Goal: Task Accomplishment & Management: Understand process/instructions

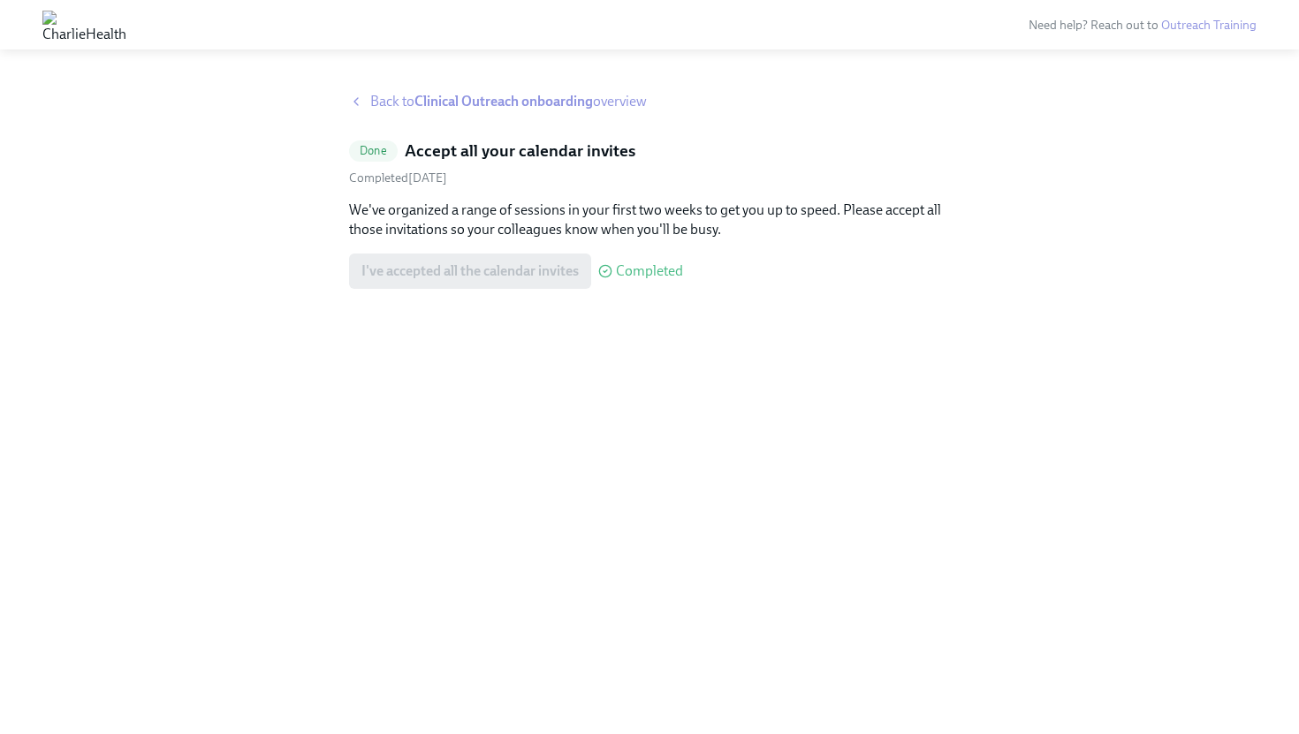
click at [450, 108] on strong "Clinical Outreach onboarding" at bounding box center [503, 101] width 178 height 17
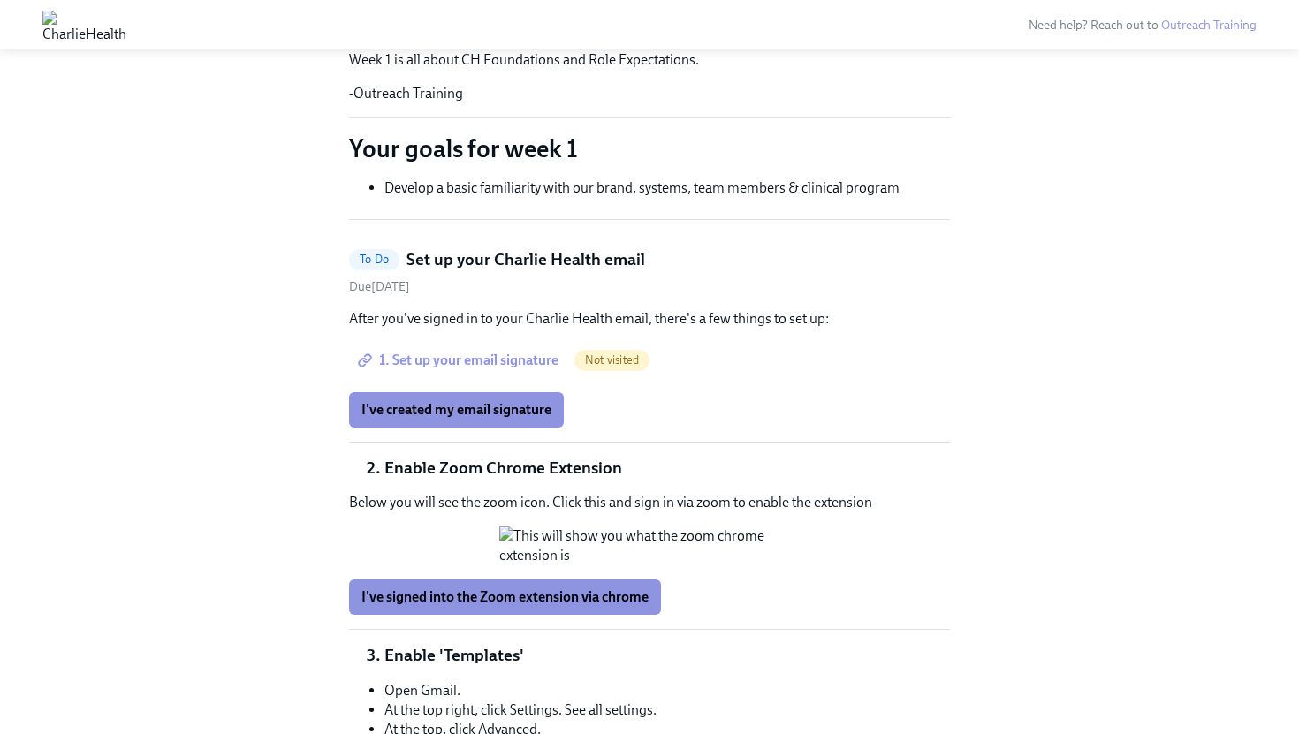
scroll to position [392, 0]
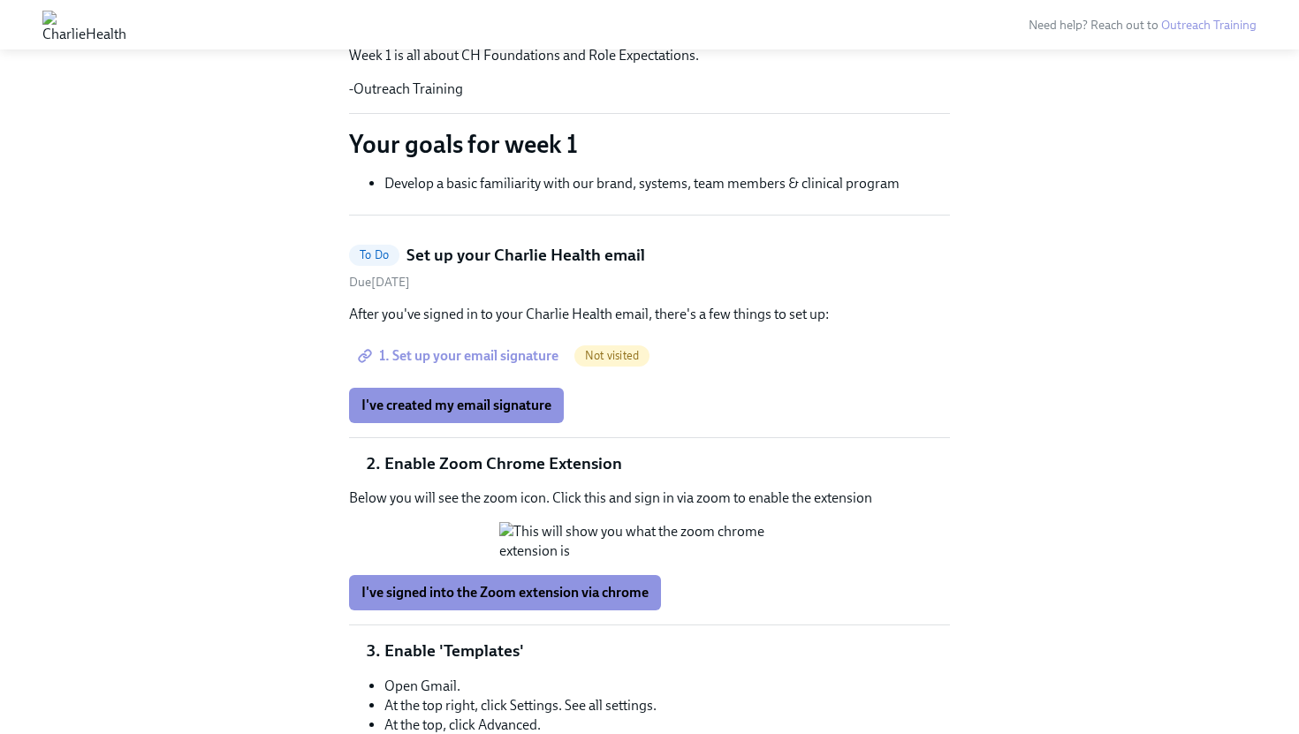
click at [499, 351] on span "1. Set up your email signature" at bounding box center [459, 356] width 197 height 18
click at [504, 414] on span "I've created my email signature" at bounding box center [456, 406] width 190 height 18
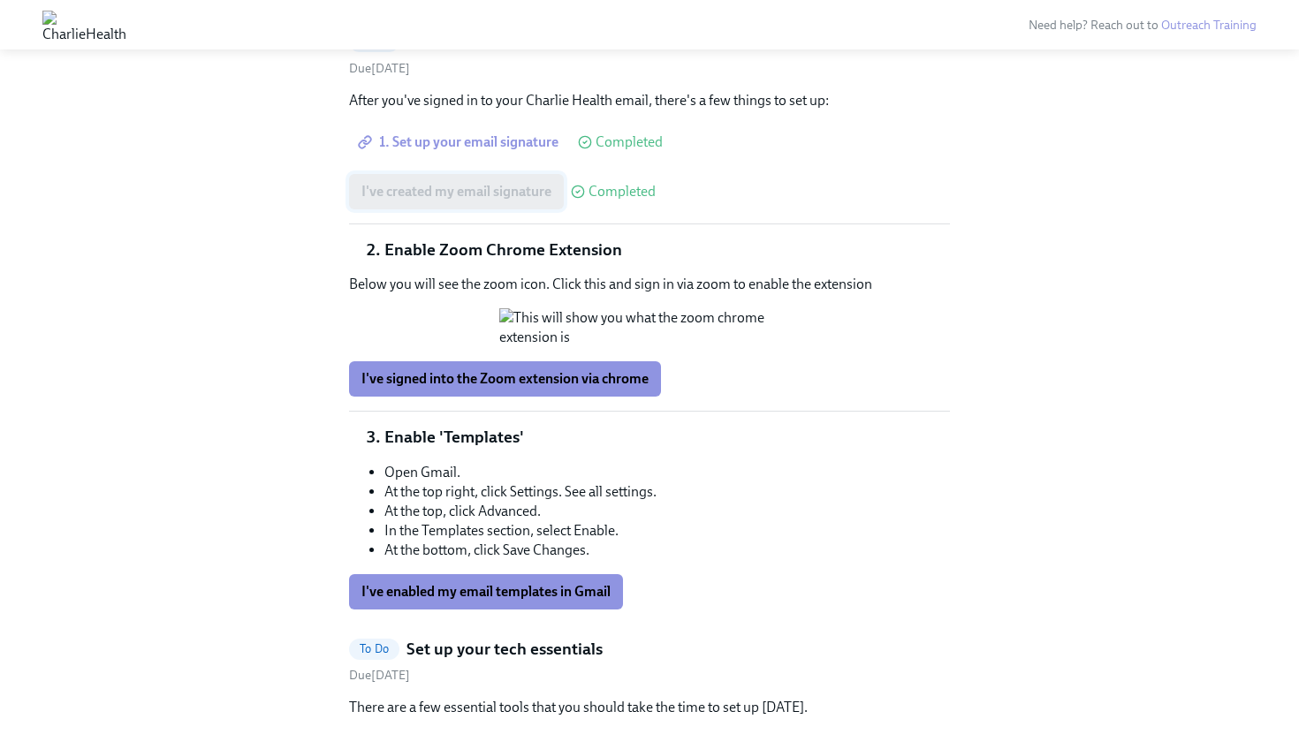
scroll to position [625, 0]
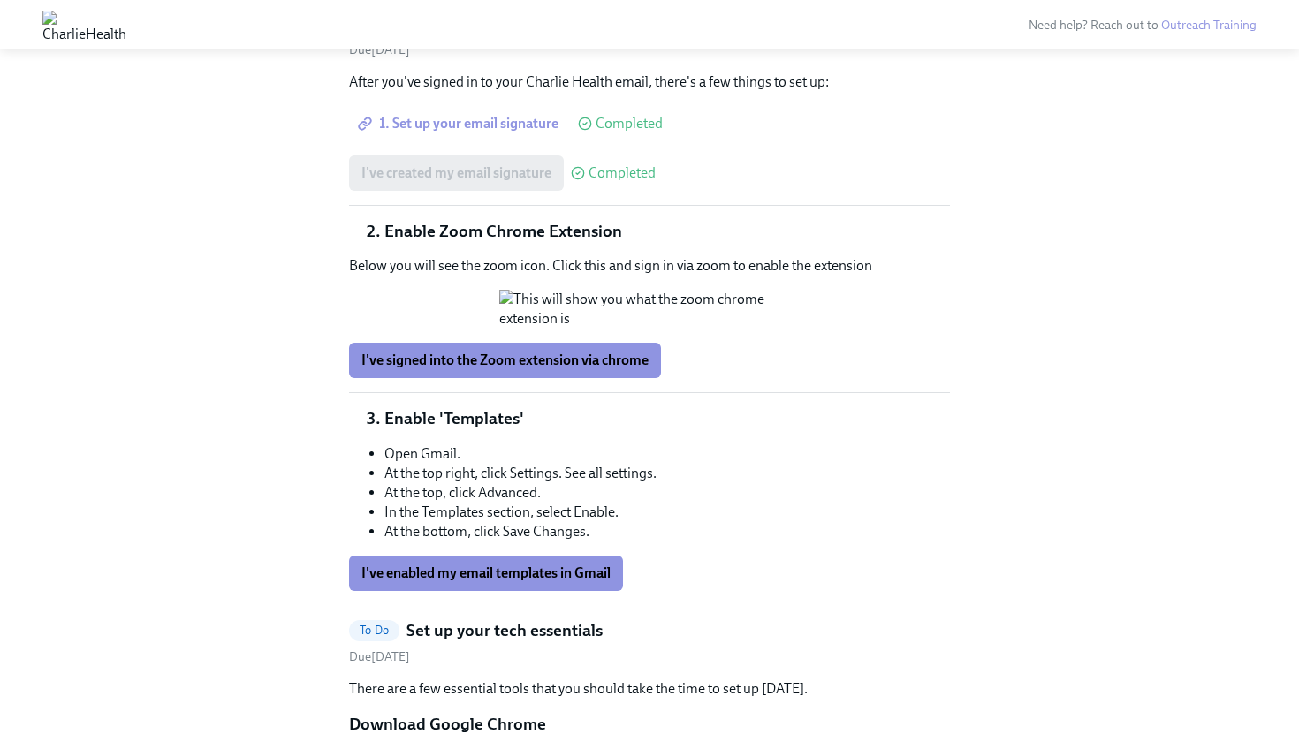
click at [511, 369] on span "I've signed into the Zoom extension via chrome" at bounding box center [504, 361] width 287 height 18
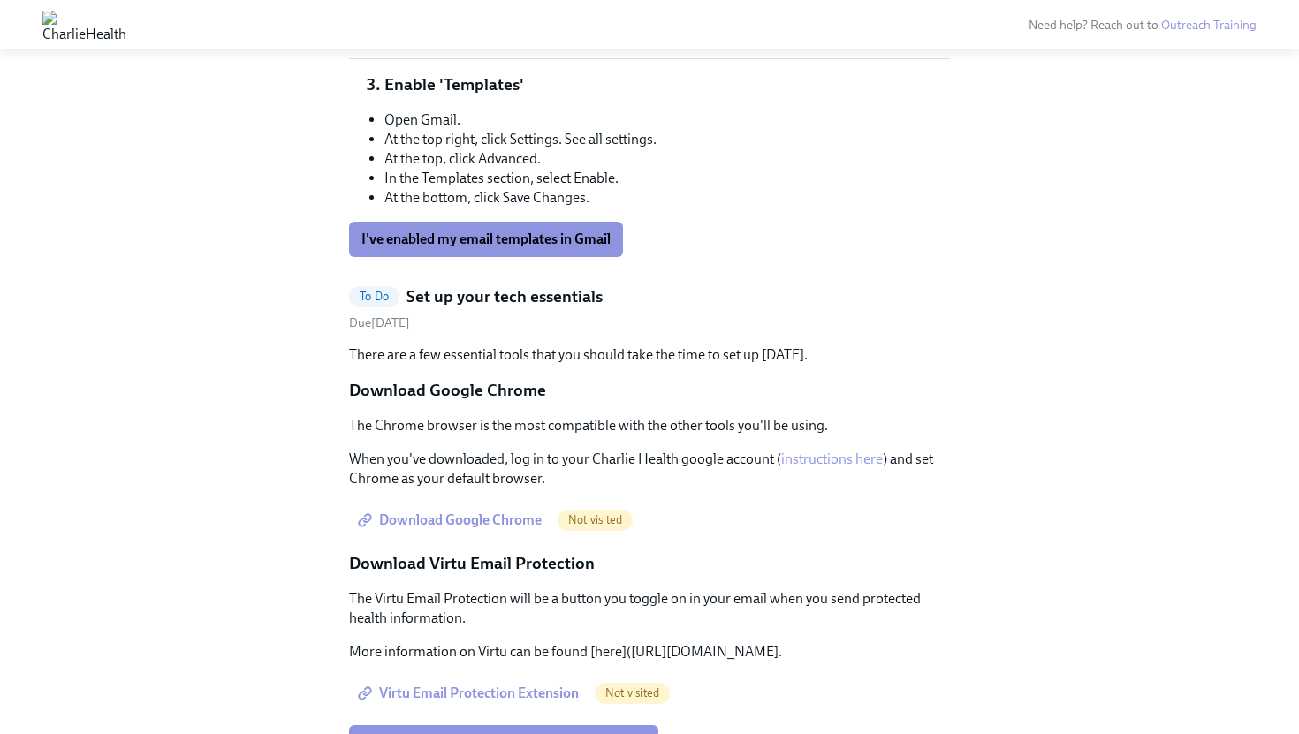
scroll to position [958, 0]
click at [531, 249] on span "I've enabled my email templates in Gmail" at bounding box center [485, 240] width 249 height 18
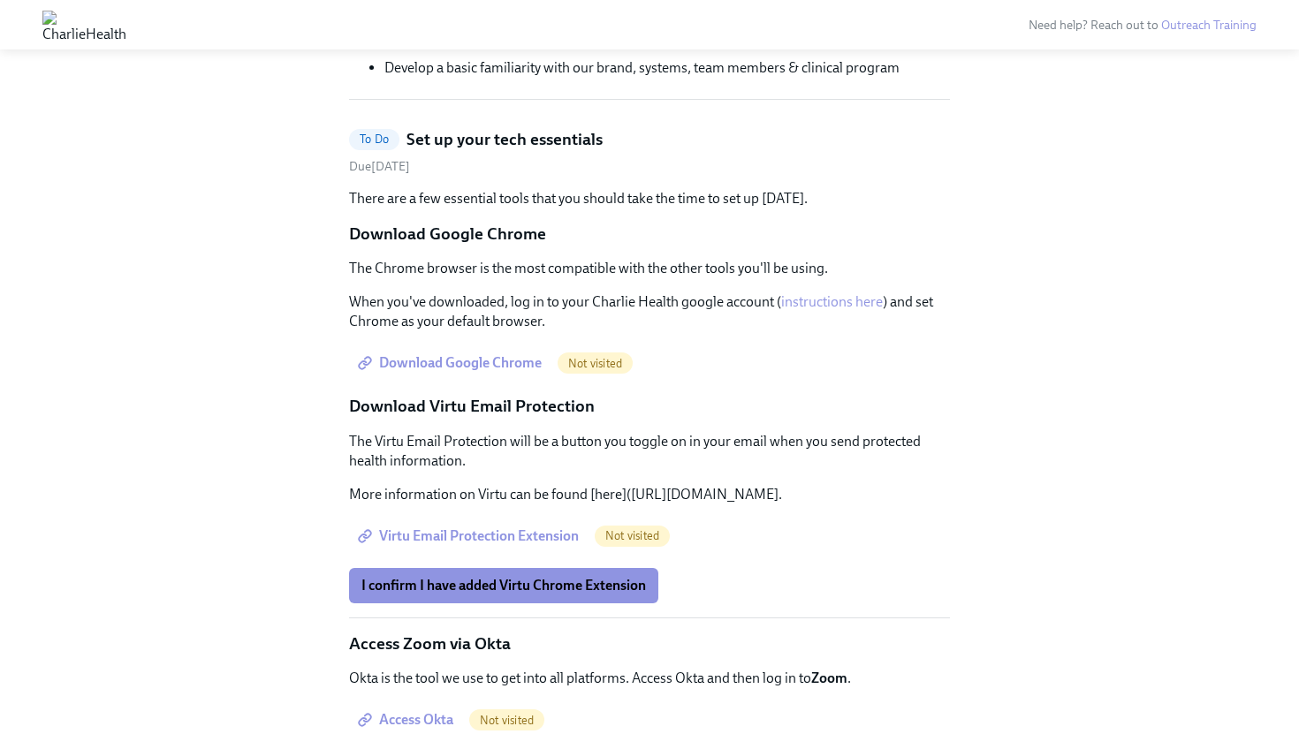
scroll to position [510, 0]
click at [500, 367] on span "Download Google Chrome" at bounding box center [451, 362] width 180 height 18
click at [509, 367] on span "Download Google Chrome" at bounding box center [451, 362] width 180 height 18
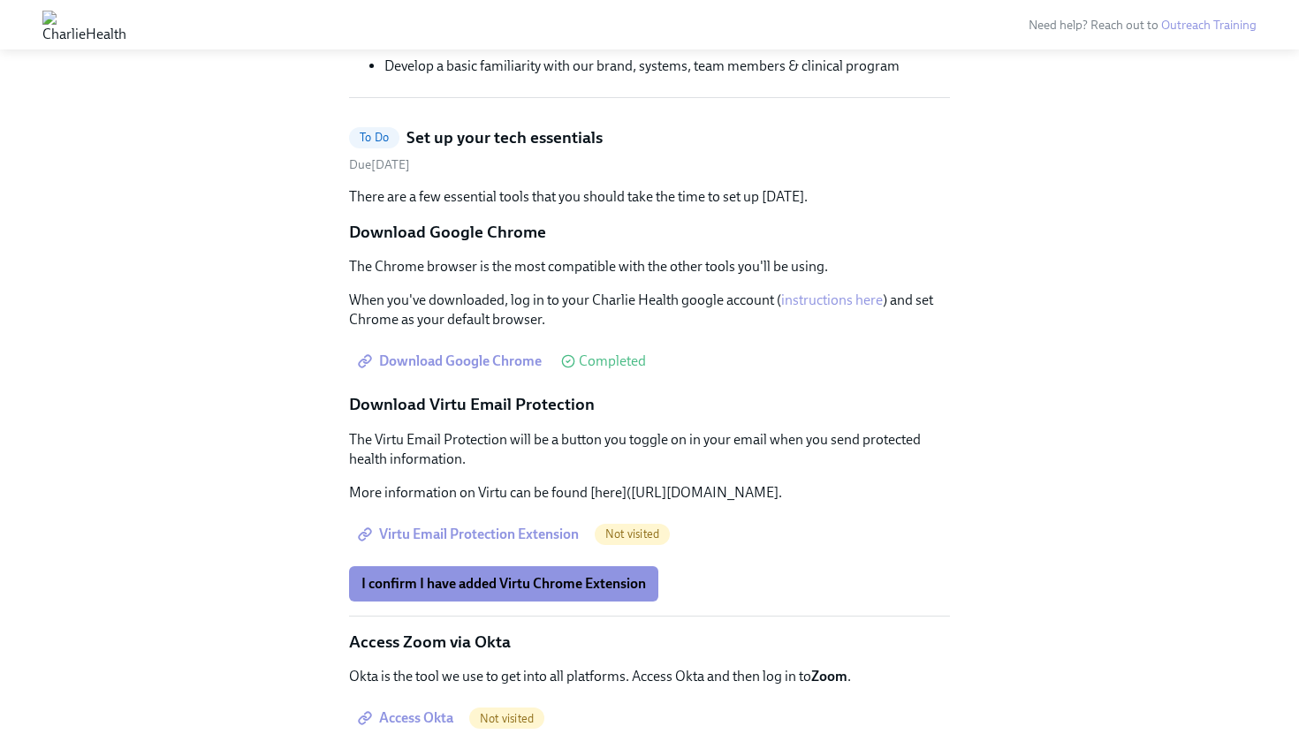
scroll to position [561, 0]
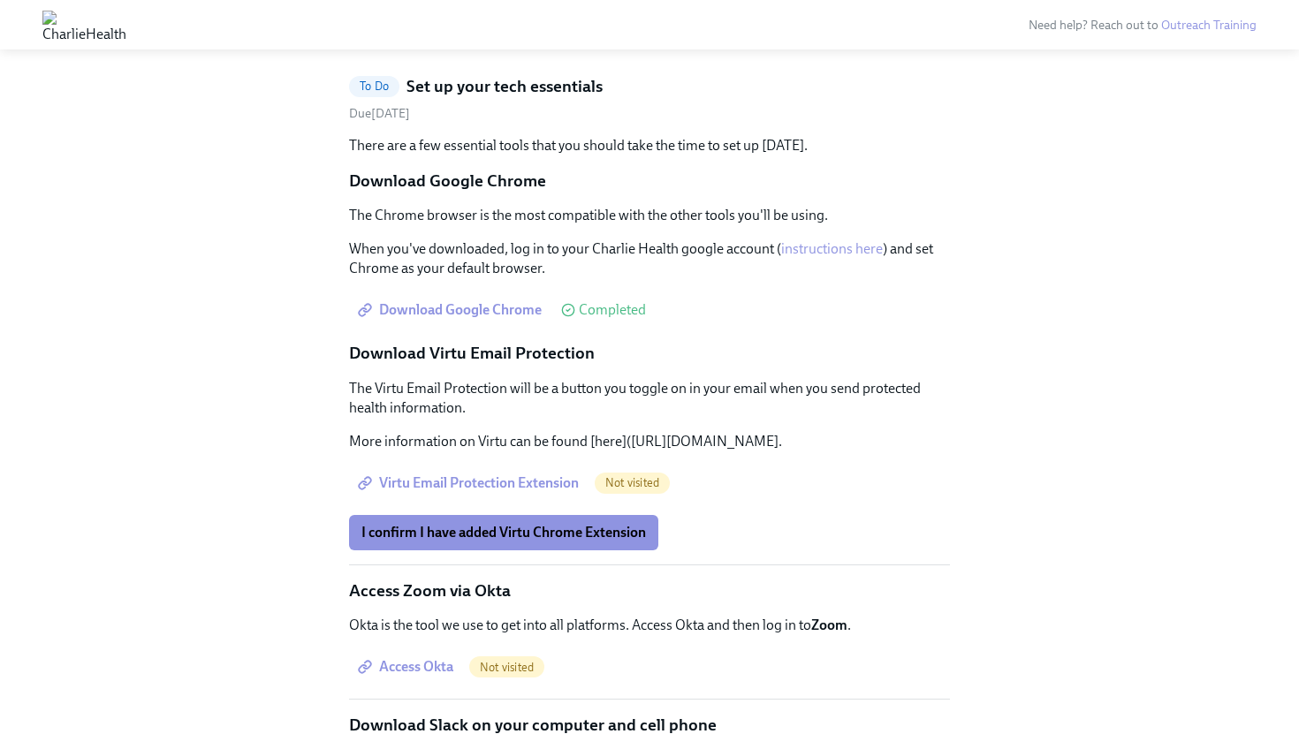
click at [528, 492] on span "Virtu Email Protection Extension" at bounding box center [469, 483] width 217 height 18
click at [609, 542] on span "I confirm I have added Virtu Chrome Extension" at bounding box center [503, 533] width 285 height 18
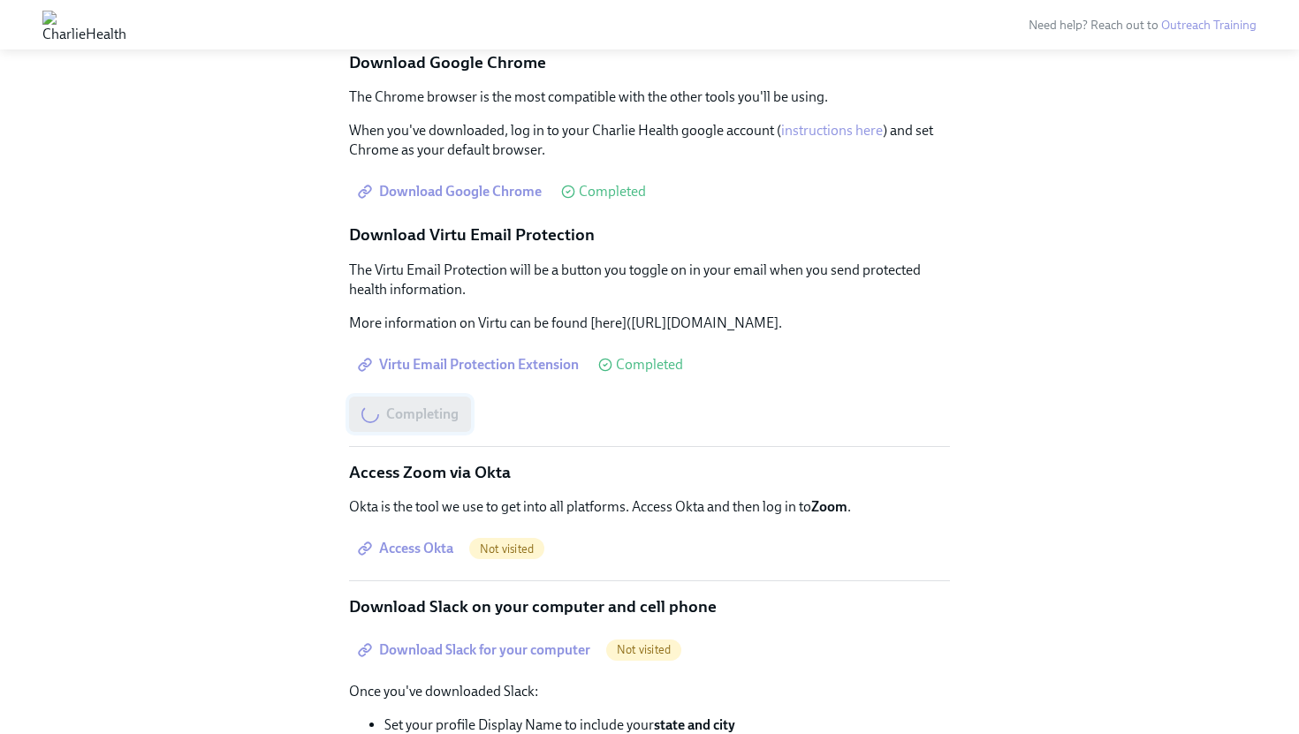
scroll to position [696, 0]
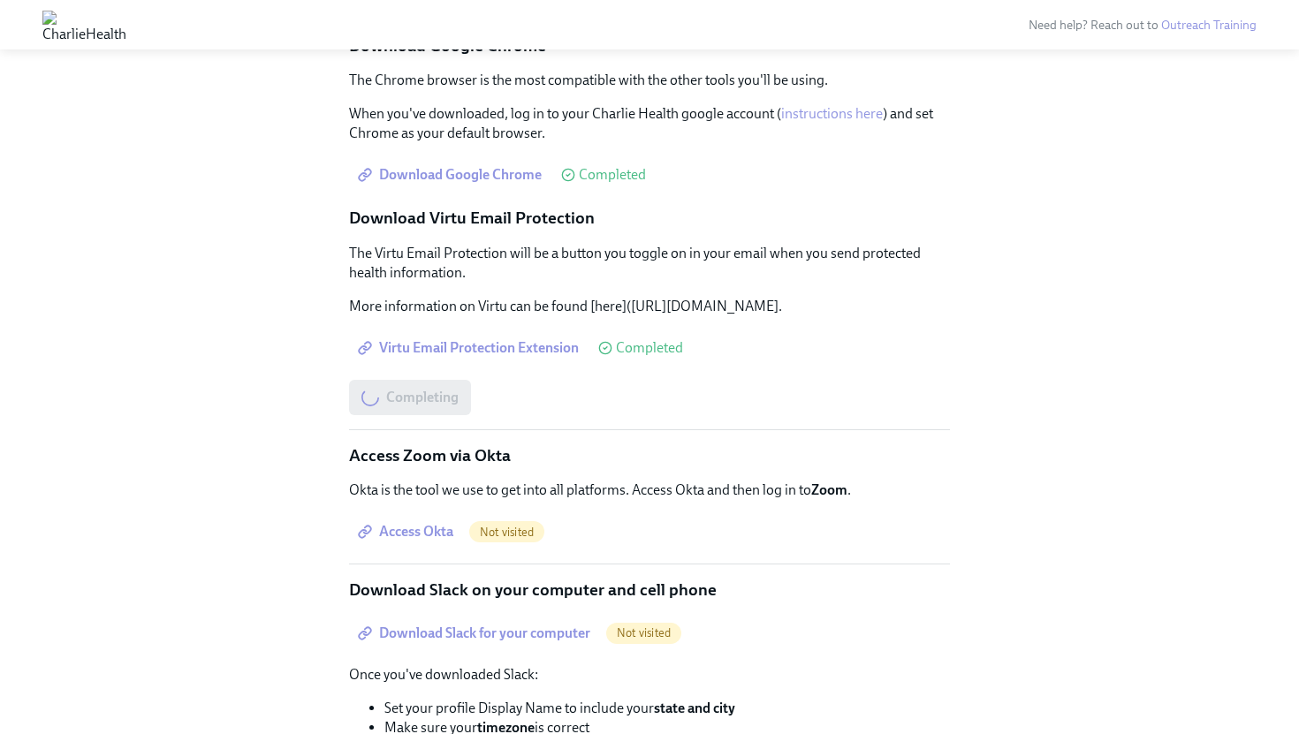
click at [444, 541] on span "Access Okta" at bounding box center [407, 532] width 92 height 18
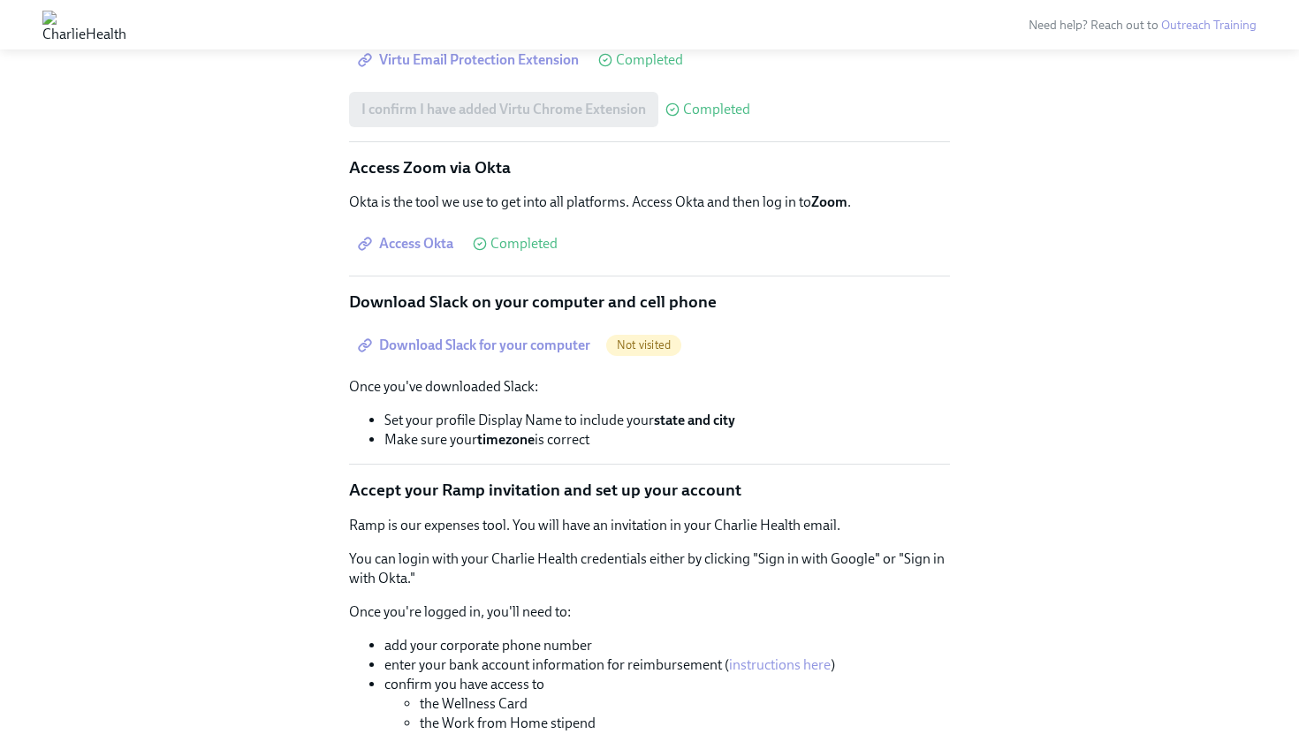
scroll to position [986, 0]
click at [538, 361] on link "Download Slack for your computer" at bounding box center [476, 343] width 254 height 35
click at [552, 353] on span "Download Slack for your computer" at bounding box center [475, 344] width 229 height 18
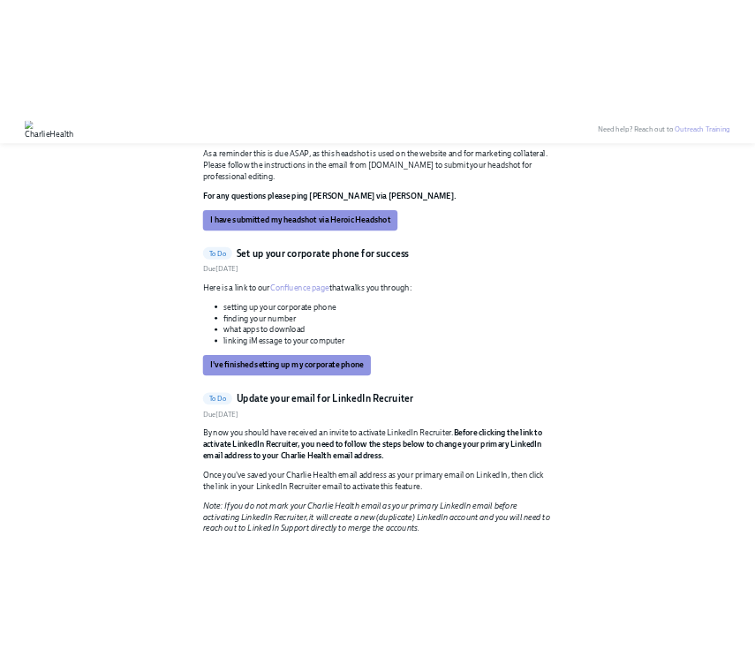
scroll to position [2368, 0]
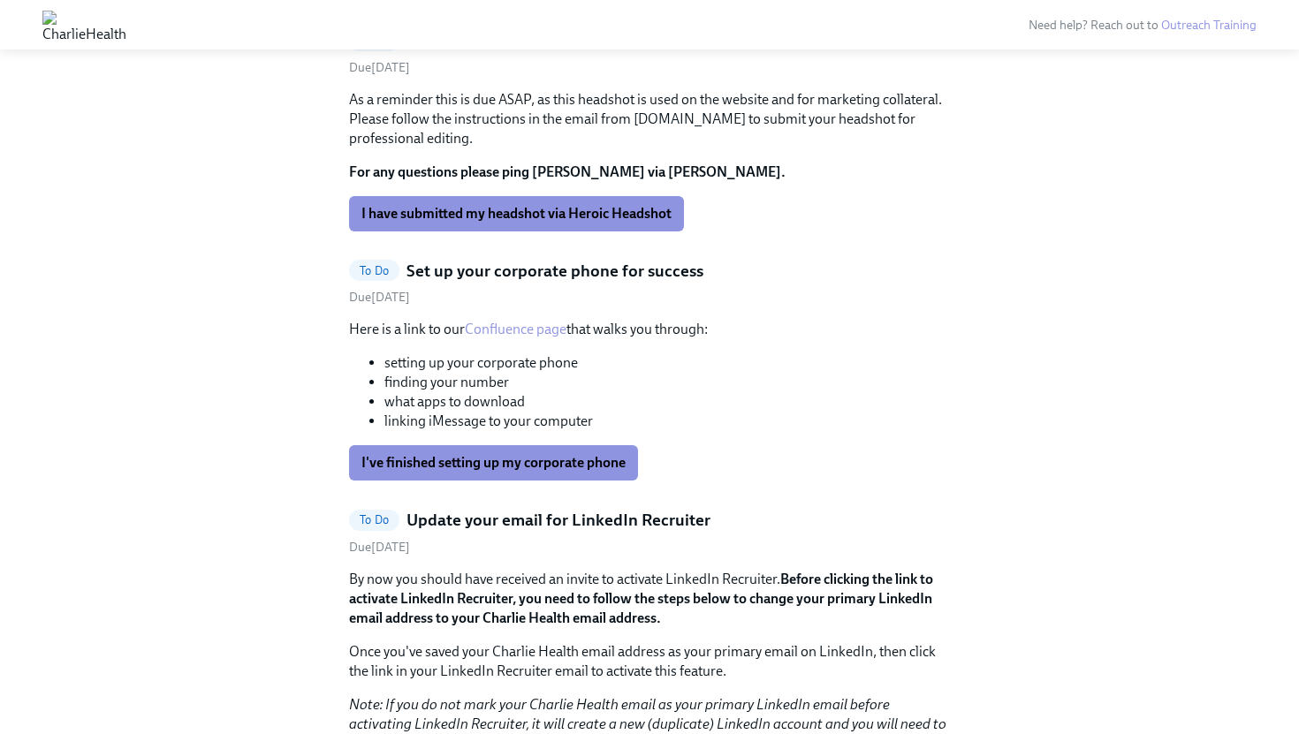
click at [534, 330] on link "Confluence page" at bounding box center [516, 329] width 102 height 17
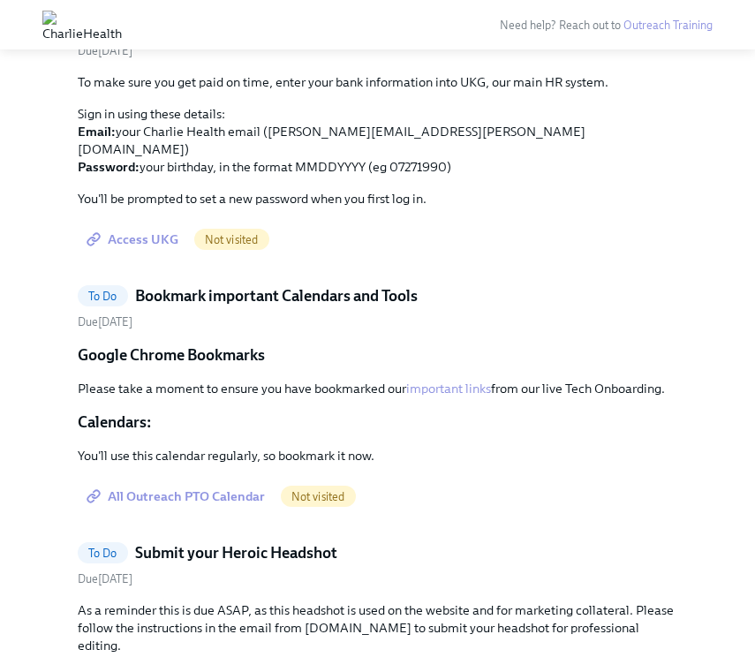
scroll to position [1778, 0]
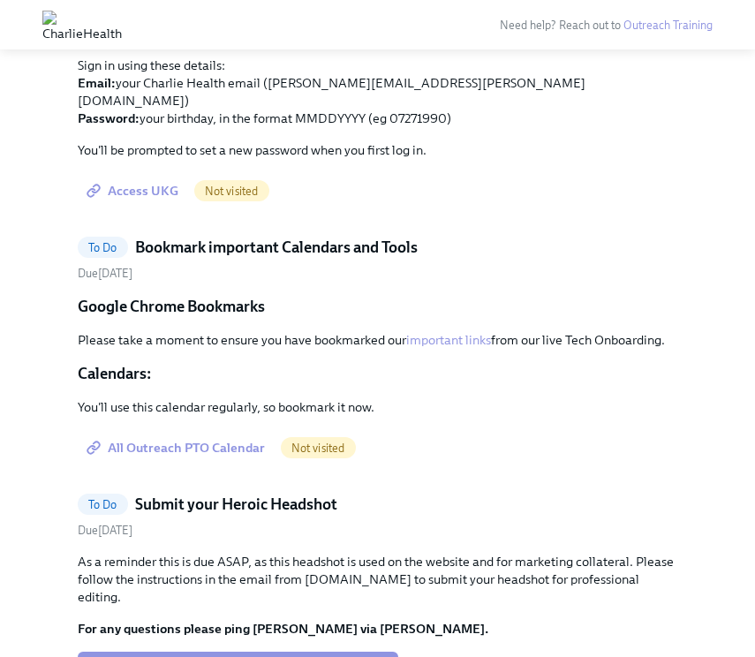
click at [187, 454] on span "All Outreach PTO Calendar" at bounding box center [177, 448] width 175 height 18
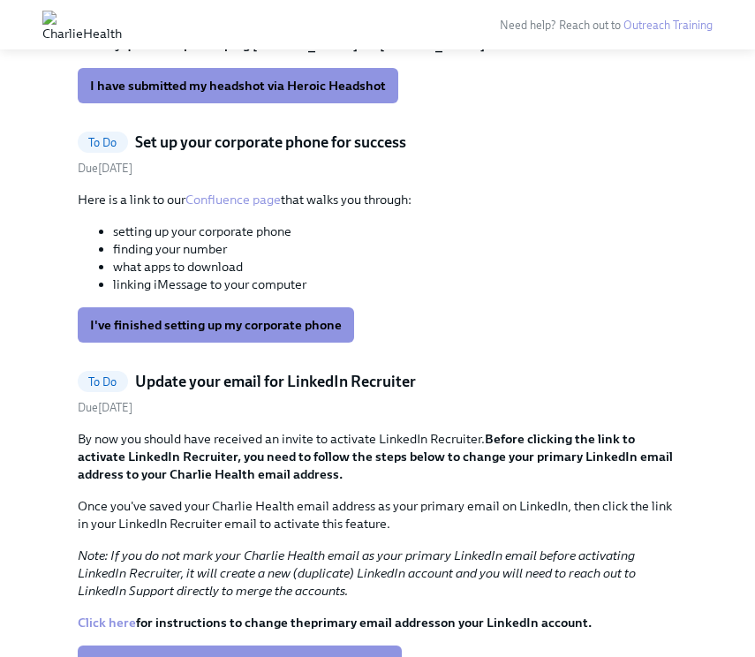
scroll to position [2105, 0]
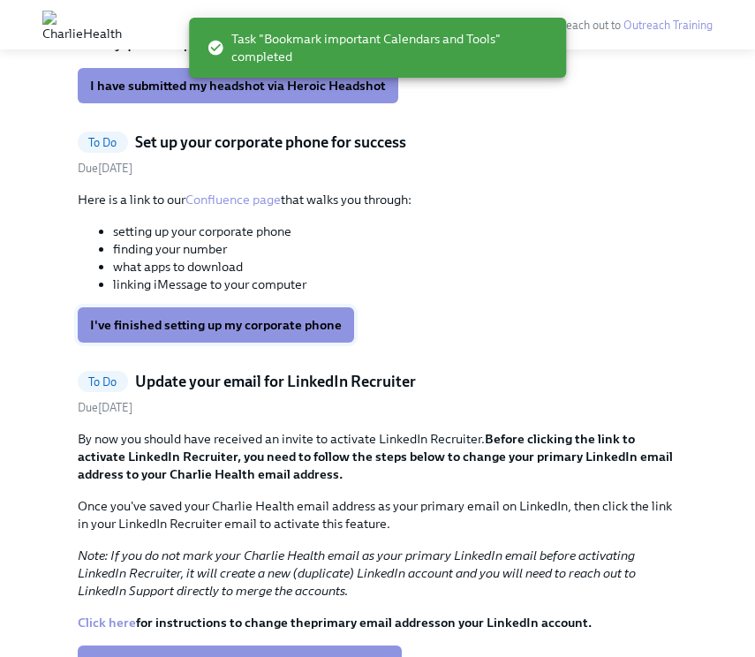
click at [293, 316] on span "I've finished setting up my corporate phone" at bounding box center [216, 325] width 252 height 18
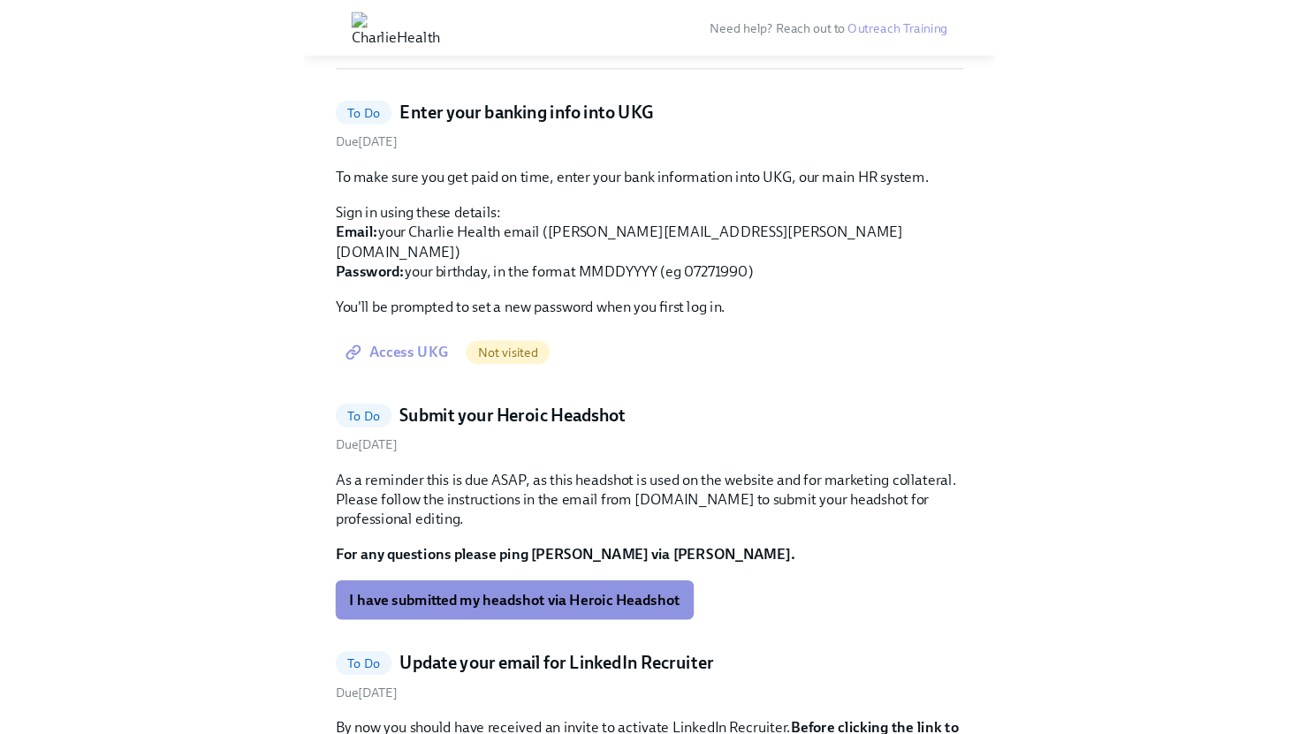
scroll to position [1668, 0]
